Goal: Information Seeking & Learning: Learn about a topic

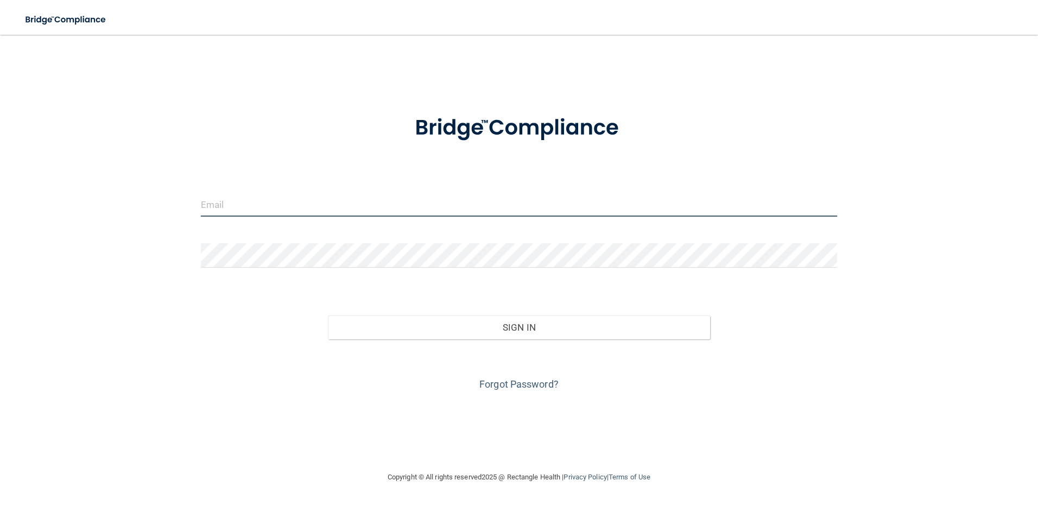
click at [521, 198] on input "email" at bounding box center [519, 204] width 637 height 24
type input "[EMAIL_ADDRESS][DOMAIN_NAME]"
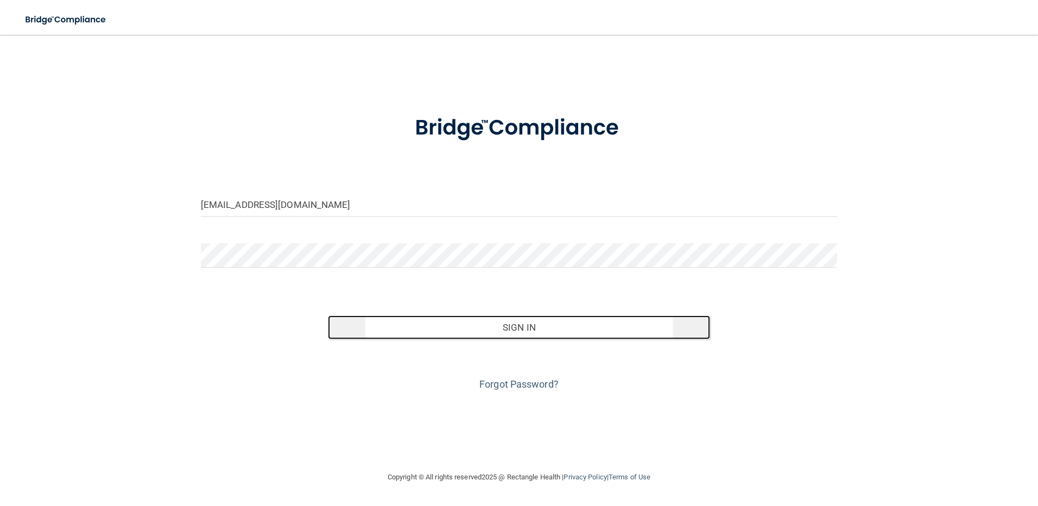
click at [687, 330] on button "Sign In" at bounding box center [519, 327] width 382 height 24
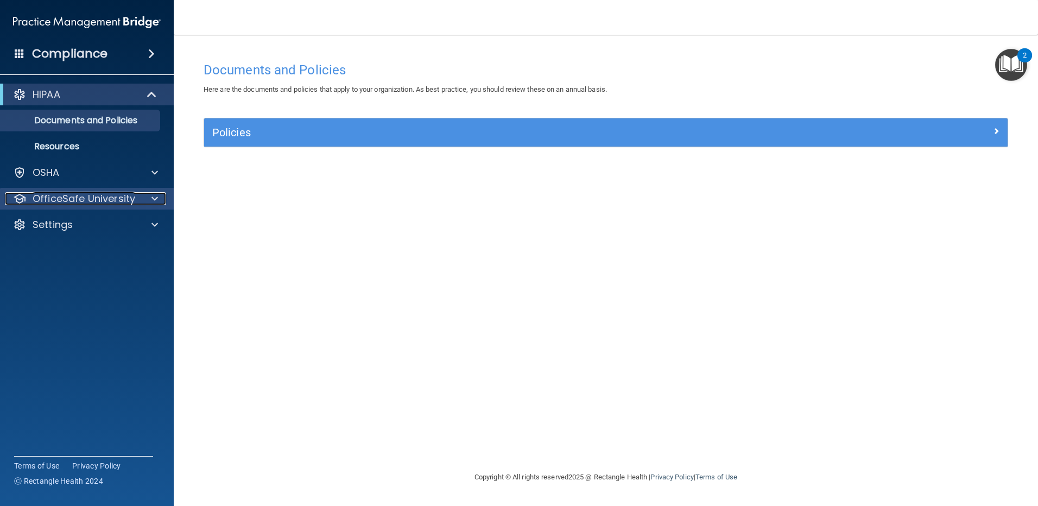
click at [83, 193] on p "OfficeSafe University" at bounding box center [84, 198] width 103 height 13
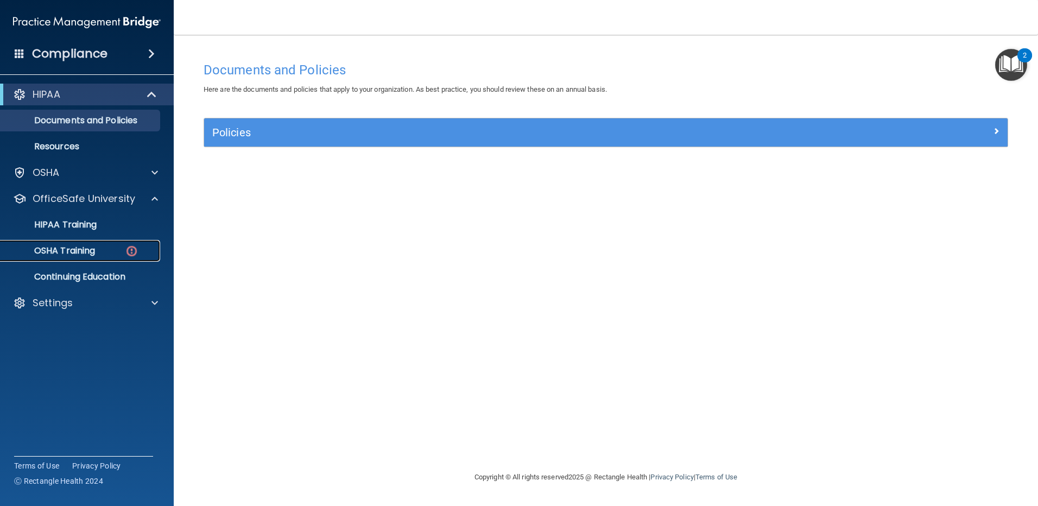
click at [85, 248] on p "OSHA Training" at bounding box center [51, 250] width 88 height 11
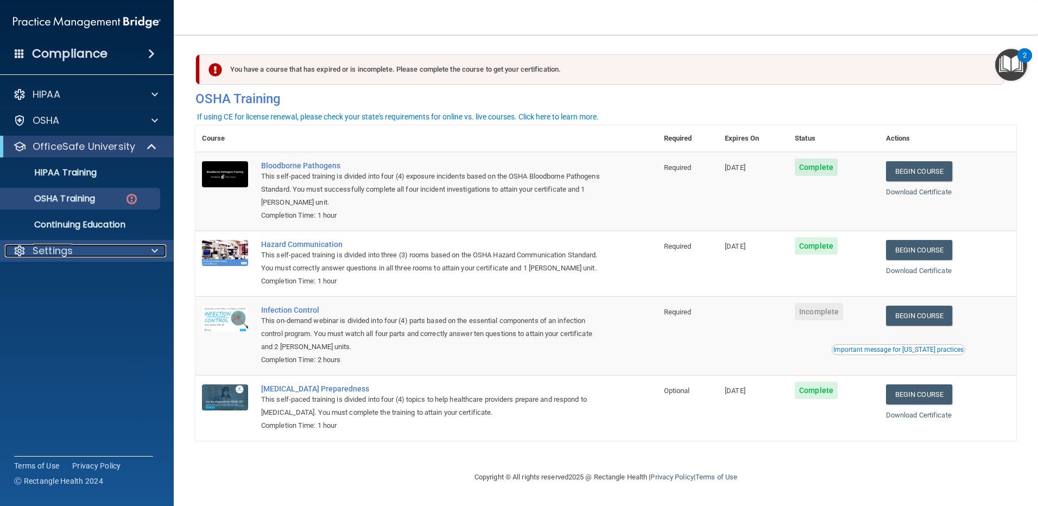
click at [50, 253] on p "Settings" at bounding box center [53, 250] width 40 height 13
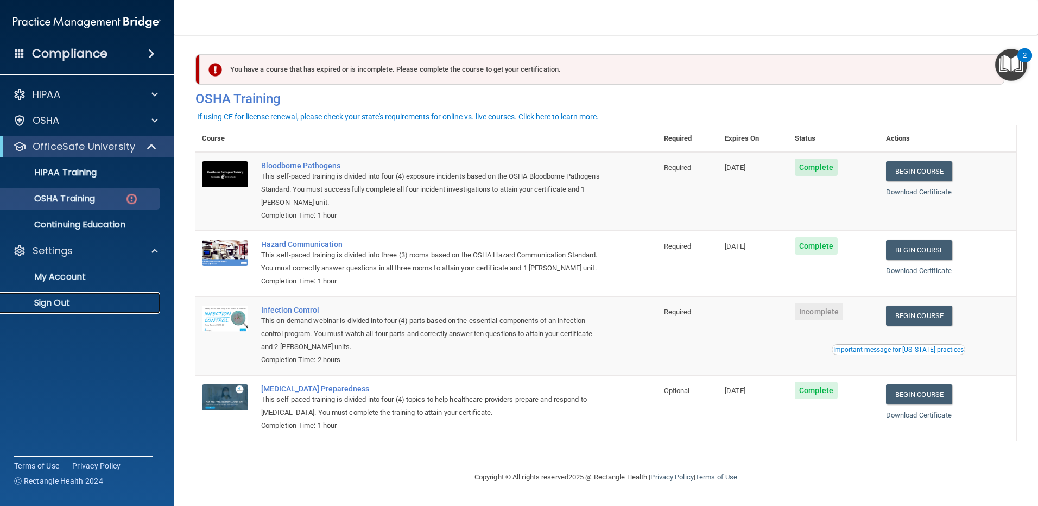
click at [61, 304] on p "Sign Out" at bounding box center [81, 302] width 148 height 11
